Goal: Task Accomplishment & Management: Manage account settings

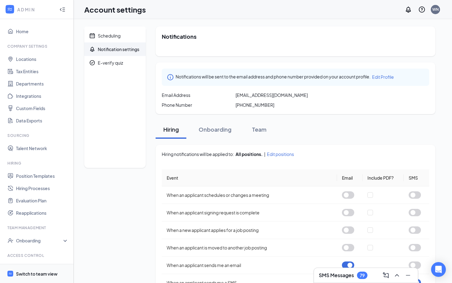
click at [26, 277] on span "Switch to team view" at bounding box center [42, 273] width 53 height 19
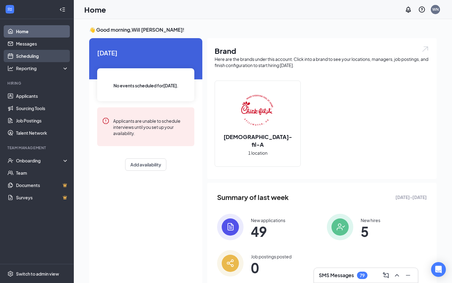
click at [28, 58] on link "Scheduling" at bounding box center [42, 56] width 53 height 12
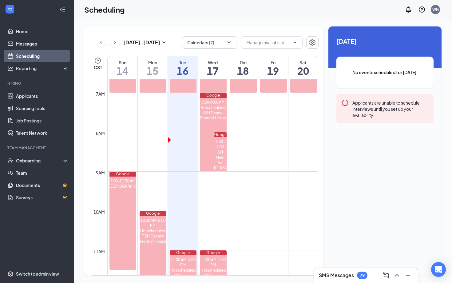
scroll to position [242, 0]
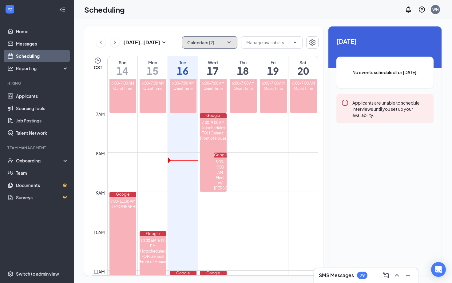
click at [218, 45] on button "Calendars (2)" at bounding box center [209, 42] width 55 height 12
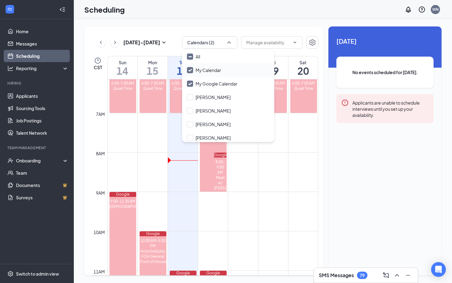
click at [190, 69] on input "My Calendar" at bounding box center [204, 70] width 34 height 6
click at [190, 80] on div "My Google Calendar" at bounding box center [228, 84] width 92 height 14
checkbox input "true"
checkbox input "false"
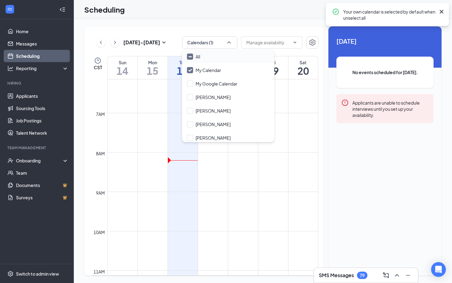
click at [188, 58] on input "All" at bounding box center [193, 57] width 13 height 6
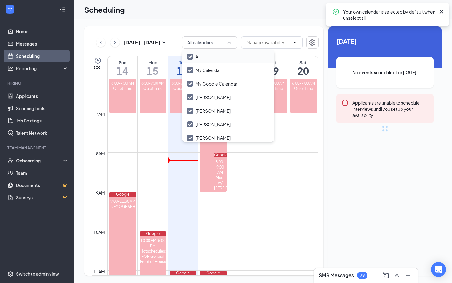
checkbox input "true"
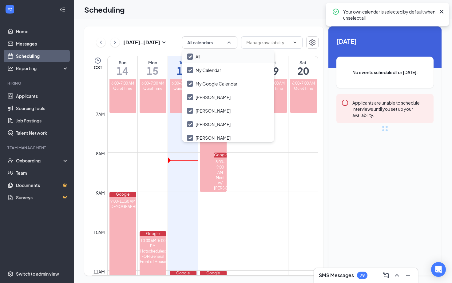
checkbox input "true"
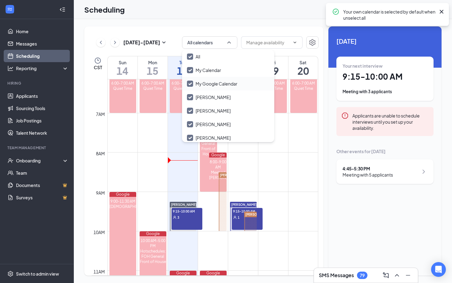
click at [194, 85] on input "My Google Calendar" at bounding box center [212, 84] width 50 height 6
checkbox input "true"
checkbox input "false"
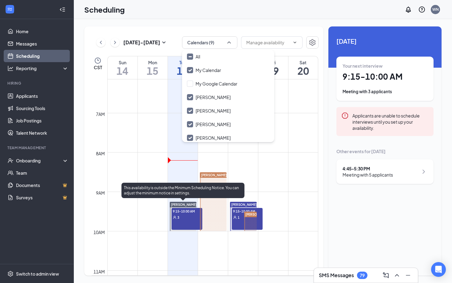
click at [184, 216] on div "3" at bounding box center [187, 217] width 31 height 6
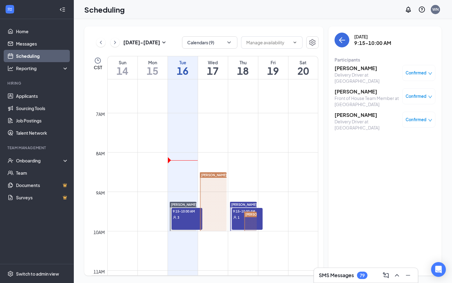
click at [237, 216] on div "1" at bounding box center [247, 217] width 31 height 6
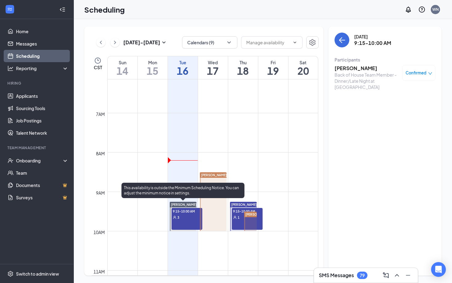
click at [174, 222] on div "9:15-10:00 AM 3" at bounding box center [187, 219] width 31 height 22
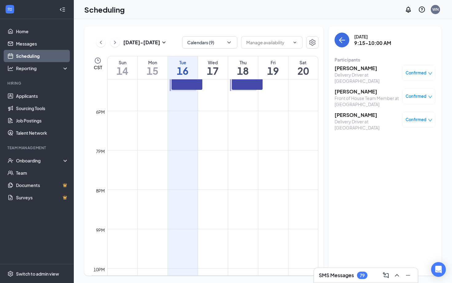
scroll to position [646, 0]
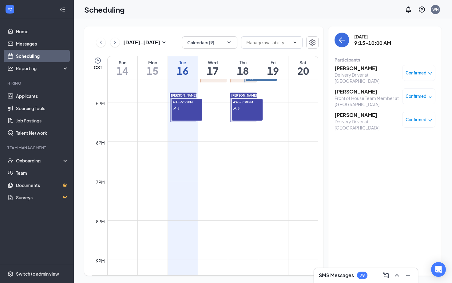
click at [182, 118] on div "4:45-5:30 PM 5" at bounding box center [187, 110] width 31 height 22
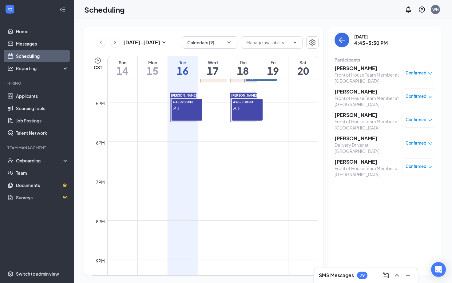
click at [242, 115] on div "4:45-5:30 PM 5" at bounding box center [247, 110] width 31 height 22
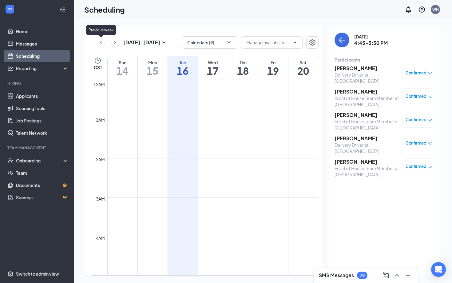
click at [102, 41] on icon "ChevronLeft" at bounding box center [101, 42] width 6 height 7
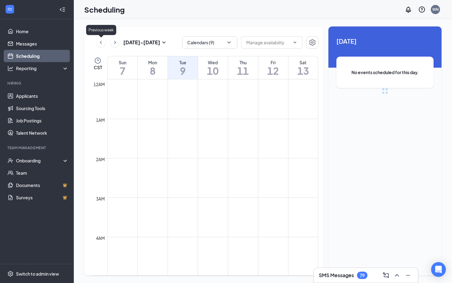
scroll to position [302, 0]
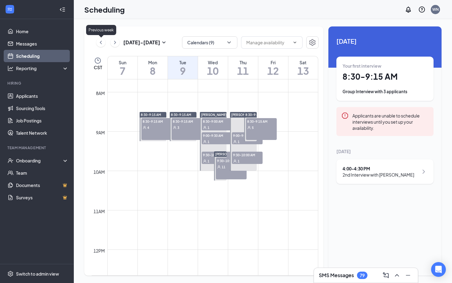
click at [102, 41] on icon "ChevronLeft" at bounding box center [101, 42] width 6 height 7
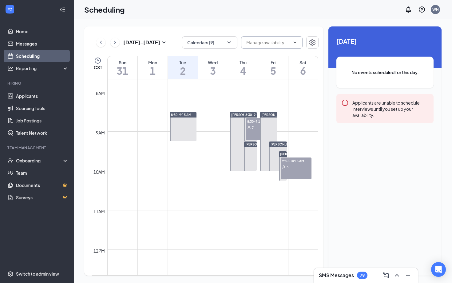
click at [265, 44] on input "text" at bounding box center [268, 42] width 44 height 7
click at [259, 47] on div "Delete all availability" at bounding box center [276, 54] width 61 height 14
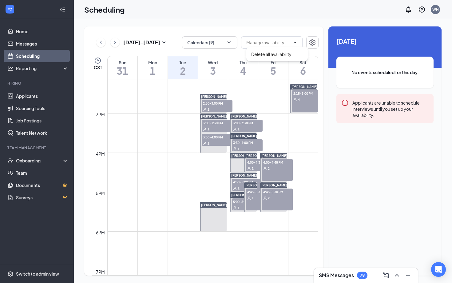
scroll to position [556, 0]
click at [244, 124] on span "3:00-3:30 PM" at bounding box center [247, 123] width 31 height 6
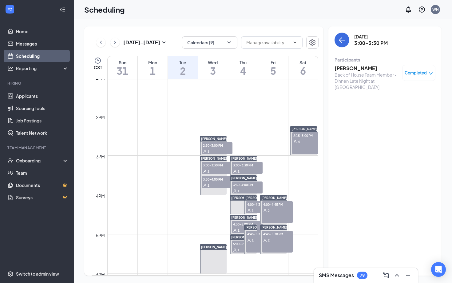
scroll to position [514, 0]
click at [242, 183] on span "3:30-4:00 PM" at bounding box center [247, 185] width 31 height 6
click at [347, 71] on h3 "[PERSON_NAME]" at bounding box center [367, 68] width 65 height 7
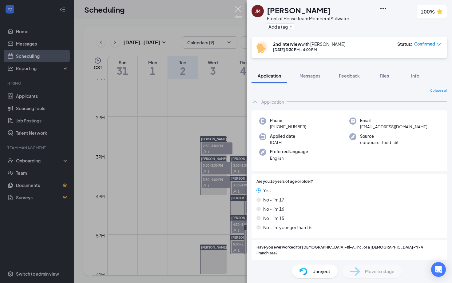
click at [239, 9] on img at bounding box center [238, 12] width 8 height 12
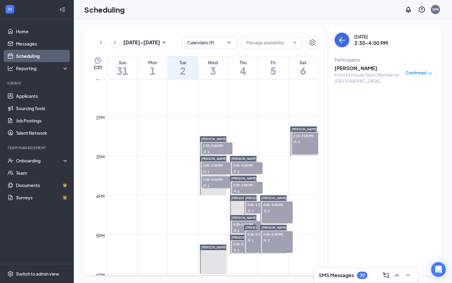
click at [250, 207] on span "4:00-4:30 PM" at bounding box center [261, 204] width 31 height 6
click at [251, 206] on span "4:00-4:30 PM" at bounding box center [261, 204] width 31 height 6
click at [117, 42] on icon "ChevronRight" at bounding box center [115, 42] width 6 height 7
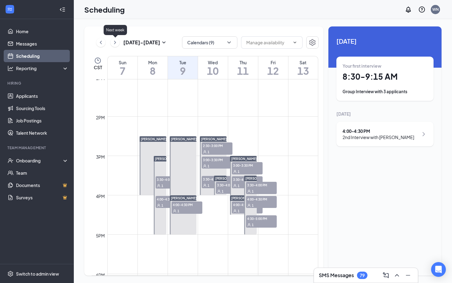
scroll to position [302, 0]
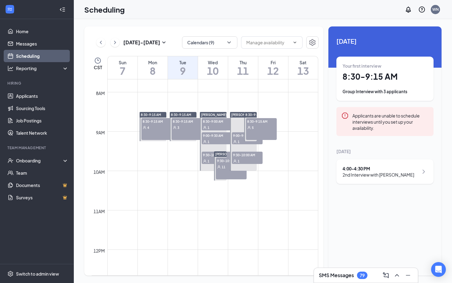
click at [118, 41] on button at bounding box center [114, 42] width 9 height 9
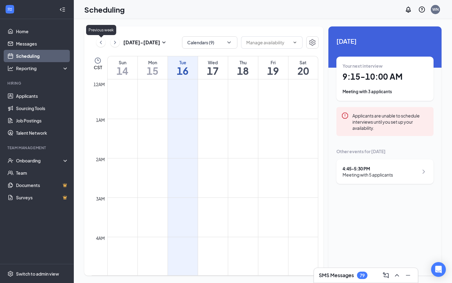
click at [101, 44] on icon "ChevronLeft" at bounding box center [101, 42] width 6 height 7
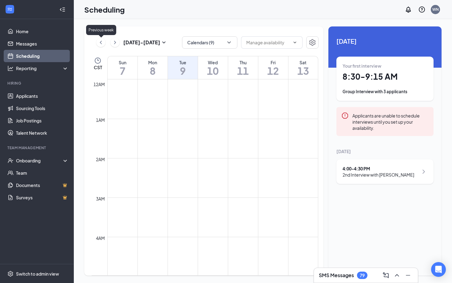
scroll to position [302, 0]
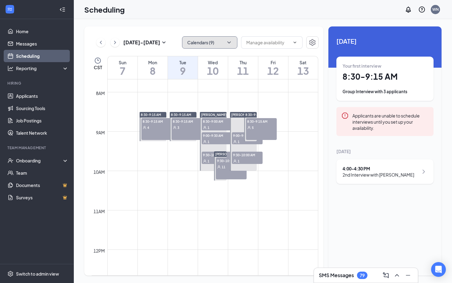
click at [233, 42] on button "Calendars (9)" at bounding box center [209, 42] width 55 height 12
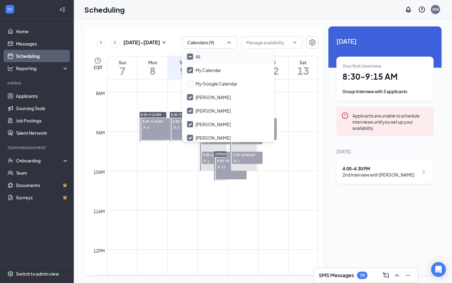
click at [192, 56] on input "All" at bounding box center [193, 57] width 13 height 6
checkbox input "true"
click at [188, 56] on input "All" at bounding box center [193, 57] width 13 height 6
checkbox input "false"
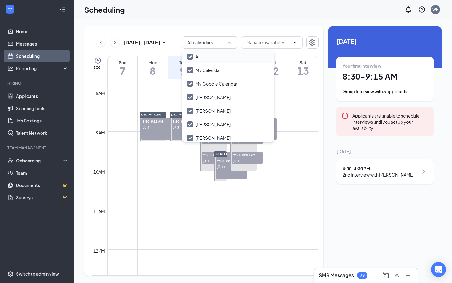
checkbox input "false"
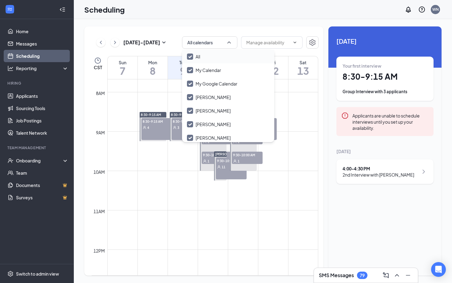
checkbox input "false"
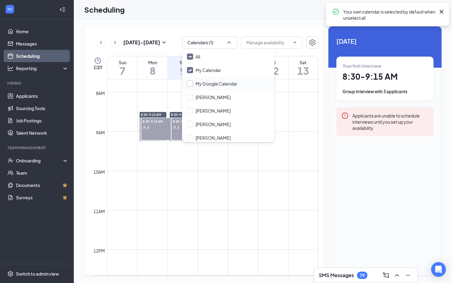
click at [190, 83] on input "My Google Calendar" at bounding box center [212, 84] width 50 height 6
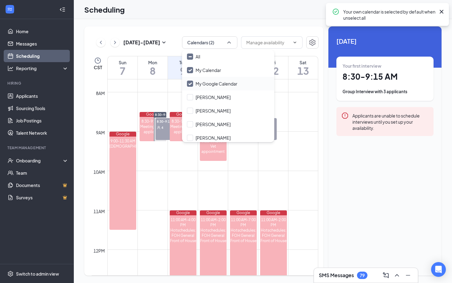
click at [192, 83] on input "My Google Calendar" at bounding box center [212, 84] width 50 height 6
checkbox input "false"
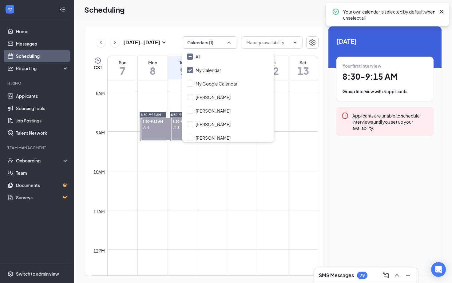
click at [154, 168] on td at bounding box center [212, 166] width 211 height 10
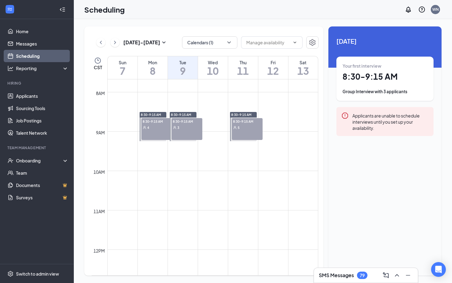
click at [175, 135] on div "8:30-9:15 AM 3" at bounding box center [187, 129] width 31 height 22
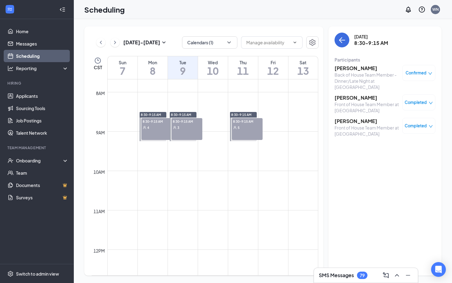
click at [347, 94] on h3 "[PERSON_NAME]" at bounding box center [367, 97] width 65 height 7
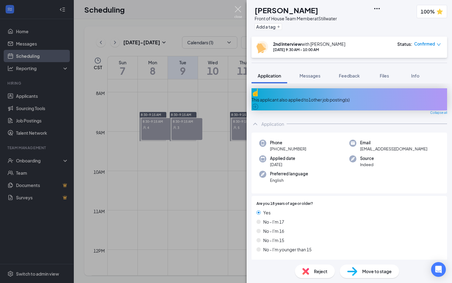
click at [237, 13] on img at bounding box center [238, 12] width 8 height 12
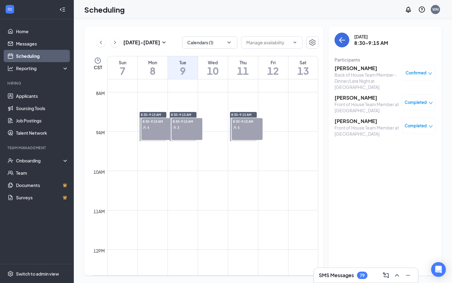
click at [241, 132] on div "8:30-9:15 AM 5" at bounding box center [247, 129] width 31 height 22
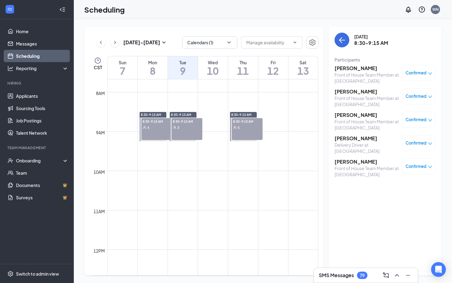
click at [345, 66] on h3 "[PERSON_NAME]" at bounding box center [367, 68] width 65 height 7
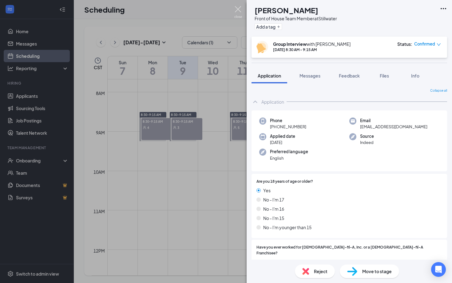
click at [236, 14] on img at bounding box center [238, 12] width 8 height 12
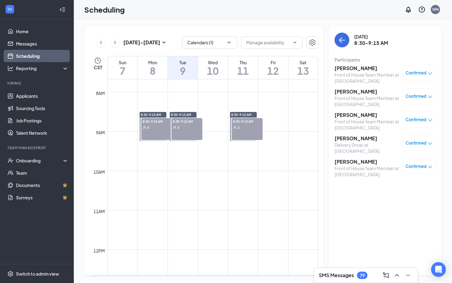
click at [347, 67] on h3 "[PERSON_NAME]" at bounding box center [367, 68] width 65 height 7
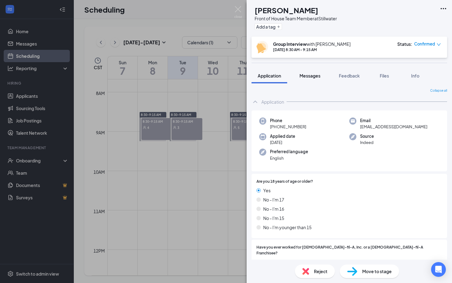
click at [311, 73] on span "Messages" at bounding box center [309, 76] width 21 height 6
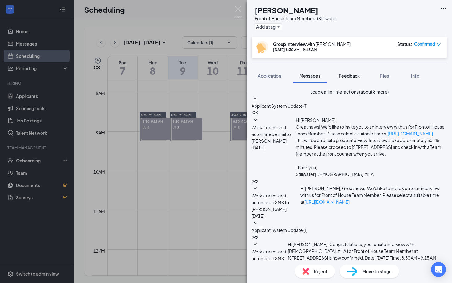
scroll to position [176, 0]
click at [354, 77] on span "Feedback" at bounding box center [349, 76] width 21 height 6
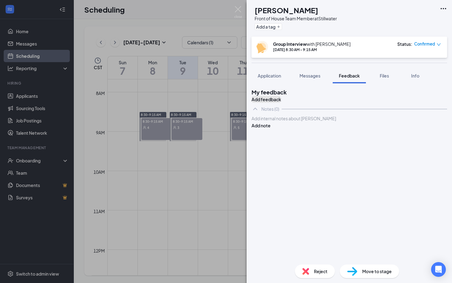
click at [281, 101] on button "Add feedback" at bounding box center [267, 99] width 30 height 7
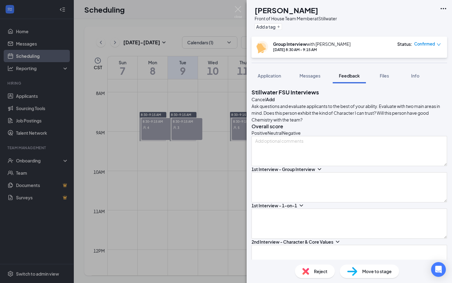
click at [266, 97] on button "Cancel" at bounding box center [259, 99] width 14 height 7
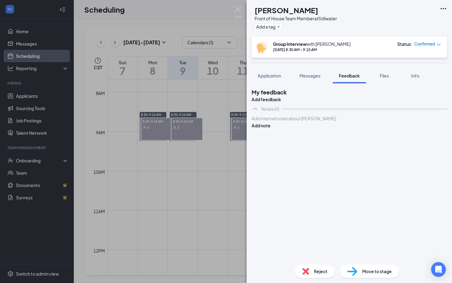
click at [307, 274] on img at bounding box center [305, 271] width 7 height 7
checkbox input "true"
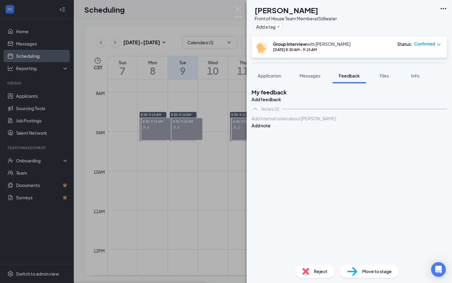
click at [241, 6] on img at bounding box center [238, 12] width 8 height 12
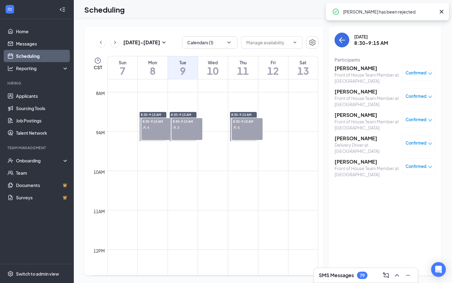
click at [341, 93] on h3 "[PERSON_NAME]" at bounding box center [367, 91] width 65 height 7
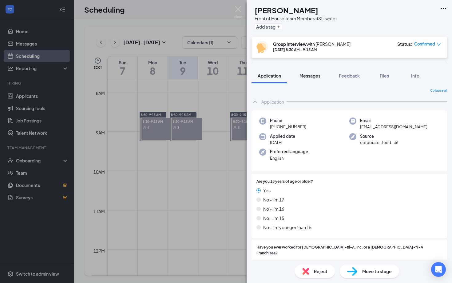
click at [313, 77] on span "Messages" at bounding box center [309, 76] width 21 height 6
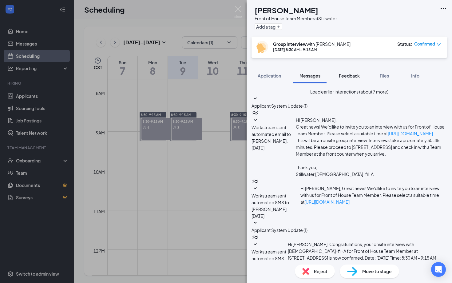
scroll to position [178, 0]
click at [352, 77] on span "Feedback" at bounding box center [349, 76] width 21 height 6
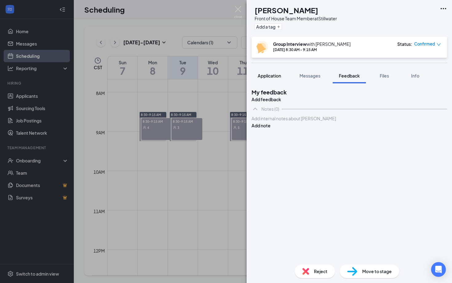
click at [268, 77] on span "Application" at bounding box center [269, 76] width 23 height 6
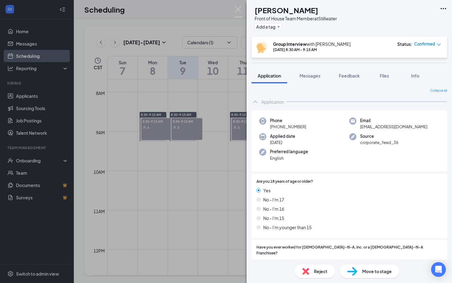
click at [316, 270] on span "Reject" at bounding box center [321, 271] width 14 height 7
checkbox input "true"
click at [238, 12] on img at bounding box center [238, 12] width 8 height 12
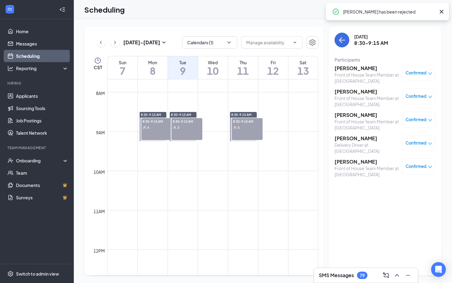
click at [347, 115] on h3 "[PERSON_NAME]" at bounding box center [367, 115] width 65 height 7
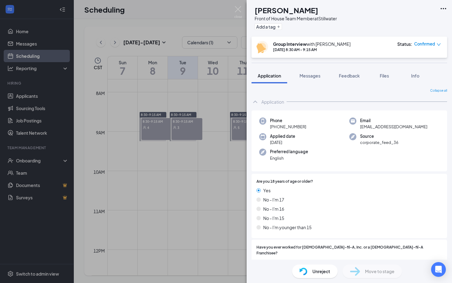
click at [313, 272] on span "Unreject" at bounding box center [321, 271] width 18 height 7
click at [238, 11] on img at bounding box center [238, 12] width 8 height 12
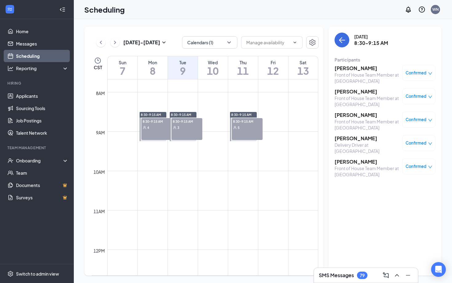
click at [359, 135] on h3 "[PERSON_NAME]" at bounding box center [367, 138] width 65 height 7
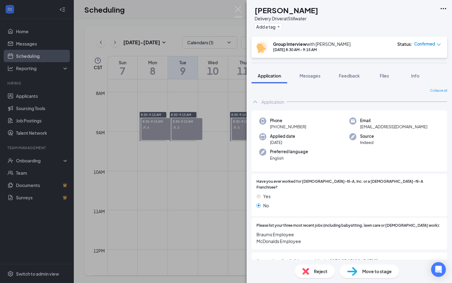
click at [314, 269] on span "Reject" at bounding box center [321, 271] width 14 height 7
checkbox input "true"
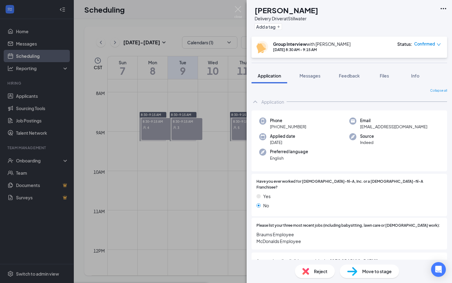
click at [240, 4] on div "[PERSON_NAME] Delivery Driver at Stillwater Add a tag Group Interview with [PER…" at bounding box center [226, 141] width 452 height 283
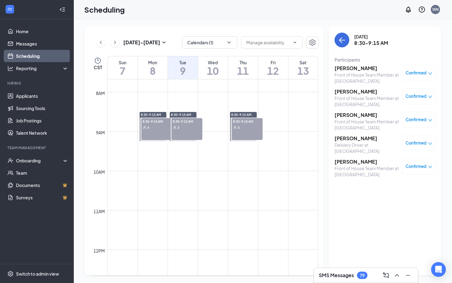
click at [338, 160] on h3 "[PERSON_NAME]" at bounding box center [367, 161] width 65 height 7
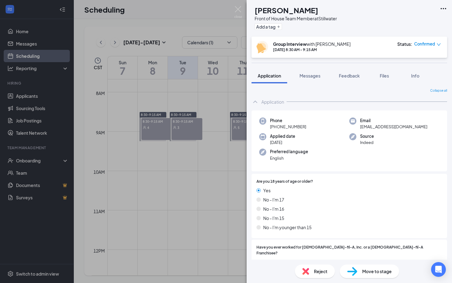
click at [313, 273] on div "Reject" at bounding box center [315, 271] width 40 height 14
checkbox input "true"
click at [239, 12] on img at bounding box center [238, 12] width 8 height 12
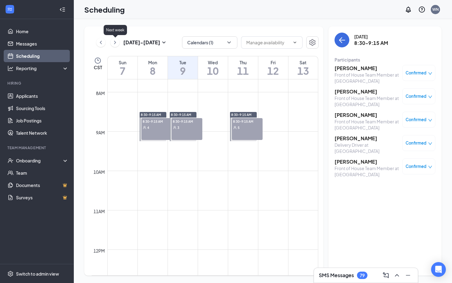
click at [116, 41] on icon "ChevronRight" at bounding box center [115, 42] width 6 height 7
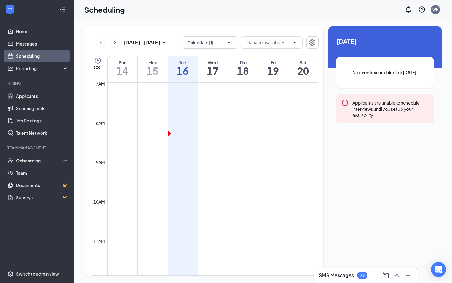
scroll to position [272, 0]
click at [276, 47] on span "Delete all availability" at bounding box center [271, 42] width 61 height 12
click at [278, 43] on input "text" at bounding box center [268, 42] width 44 height 7
click at [284, 45] on input "text" at bounding box center [268, 42] width 44 height 7
click at [220, 42] on button "Calendars (1)" at bounding box center [209, 42] width 55 height 12
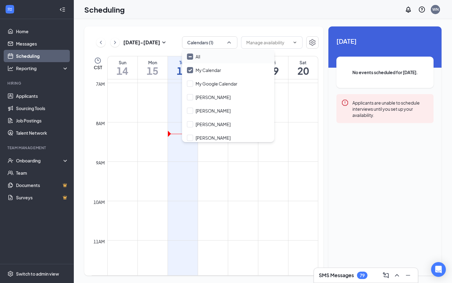
click at [190, 59] on input "All" at bounding box center [193, 57] width 13 height 6
checkbox input "true"
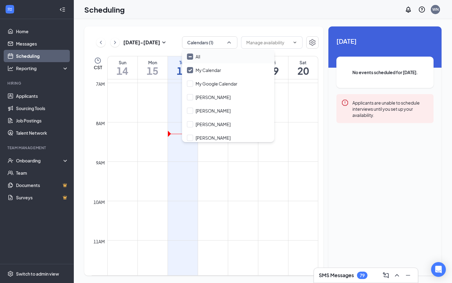
checkbox input "true"
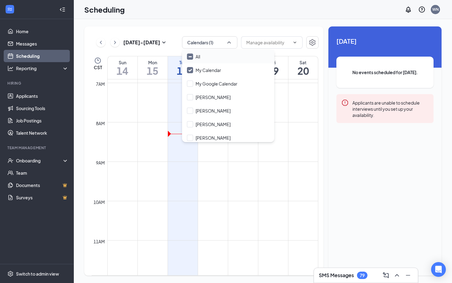
checkbox input "true"
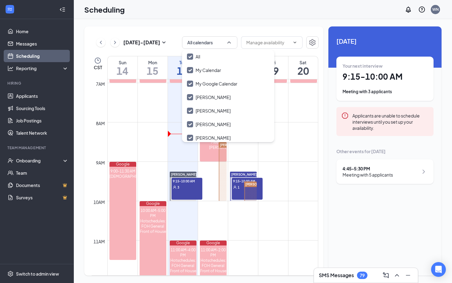
click at [280, 168] on td at bounding box center [212, 166] width 211 height 10
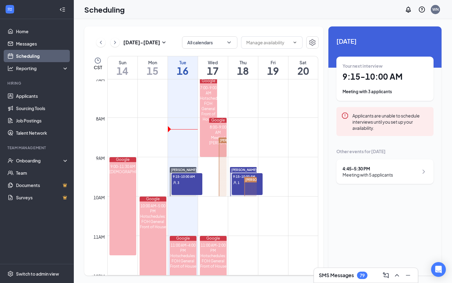
scroll to position [277, 0]
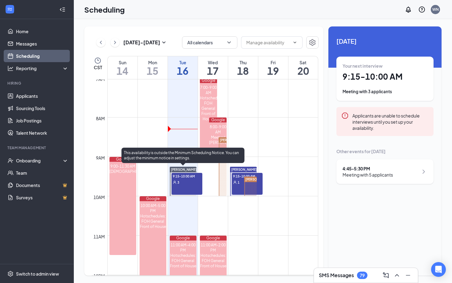
click at [184, 186] on div "9:15-10:00 AM 3" at bounding box center [187, 184] width 31 height 22
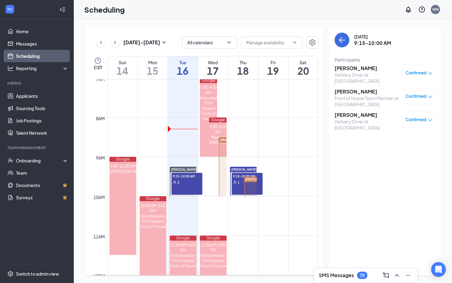
click at [178, 138] on td at bounding box center [212, 142] width 211 height 10
click at [147, 140] on td at bounding box center [212, 142] width 211 height 10
click at [150, 132] on td at bounding box center [212, 132] width 211 height 10
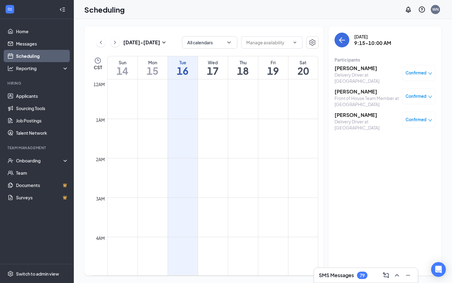
click at [153, 157] on td at bounding box center [212, 153] width 211 height 10
click at [157, 91] on td at bounding box center [212, 94] width 211 height 10
click at [152, 66] on h1 "15" at bounding box center [153, 70] width 30 height 10
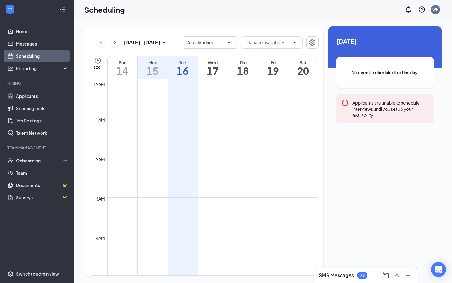
click at [147, 67] on h1 "15" at bounding box center [153, 70] width 30 height 10
click at [232, 137] on td at bounding box center [212, 134] width 211 height 10
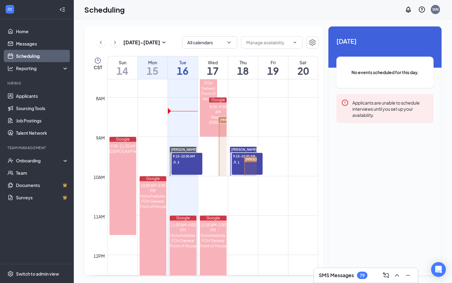
scroll to position [332, 0]
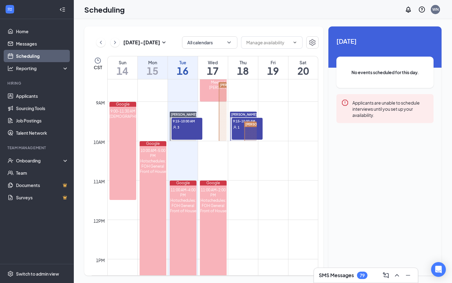
click at [237, 165] on td at bounding box center [212, 166] width 211 height 10
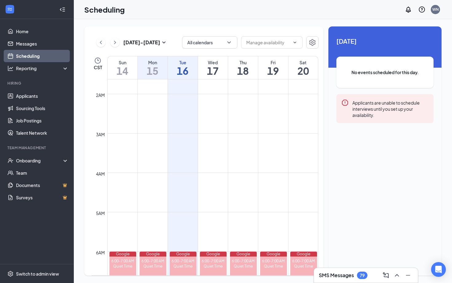
scroll to position [0, 0]
